Goal: Check status: Check status

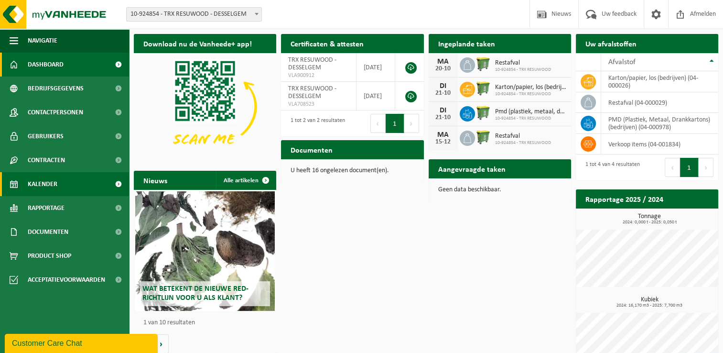
click at [65, 179] on link "Kalender" at bounding box center [64, 184] width 129 height 24
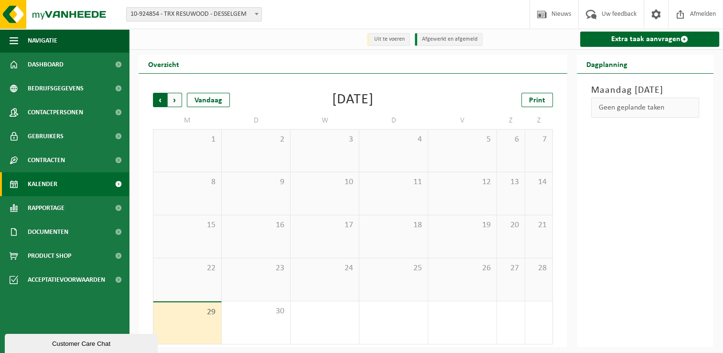
click at [176, 99] on span "Volgende" at bounding box center [175, 100] width 14 height 14
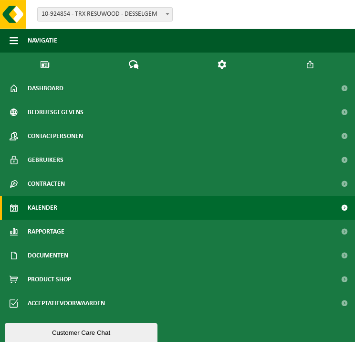
scroll to position [1, 14]
click at [138, 204] on link "Kalender" at bounding box center [177, 208] width 355 height 24
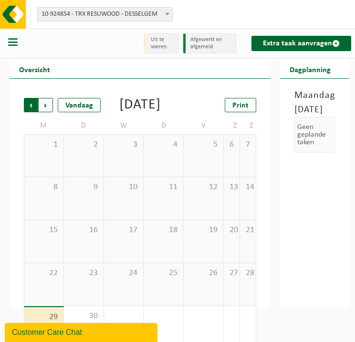
click at [46, 98] on span "Volgende" at bounding box center [46, 105] width 14 height 14
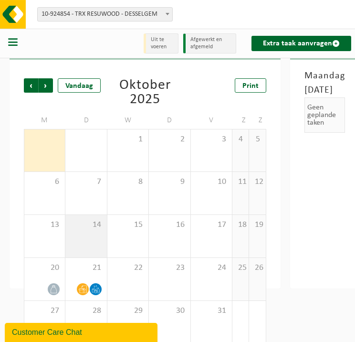
scroll to position [31, 0]
